Goal: Task Accomplishment & Management: Use online tool/utility

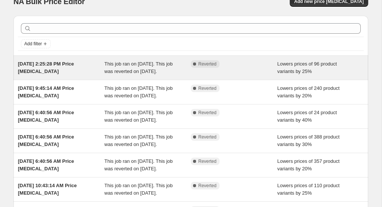
scroll to position [12, 0]
